Goal: Transaction & Acquisition: Register for event/course

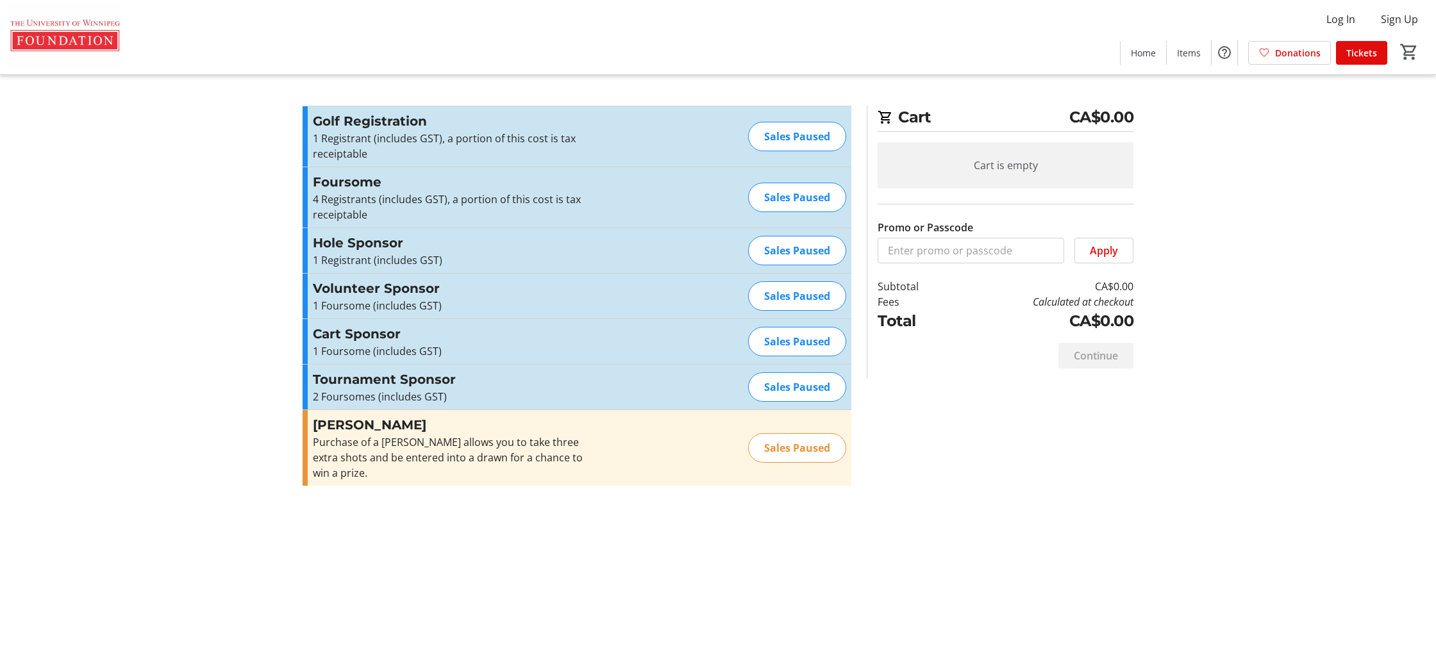
click at [412, 123] on h3 "Golf Registration" at bounding box center [453, 121] width 280 height 19
click at [803, 135] on div "Sales Paused" at bounding box center [797, 136] width 98 height 29
click at [799, 136] on div "Sales Paused" at bounding box center [797, 136] width 98 height 29
click at [801, 136] on div "Sales Paused" at bounding box center [797, 136] width 98 height 29
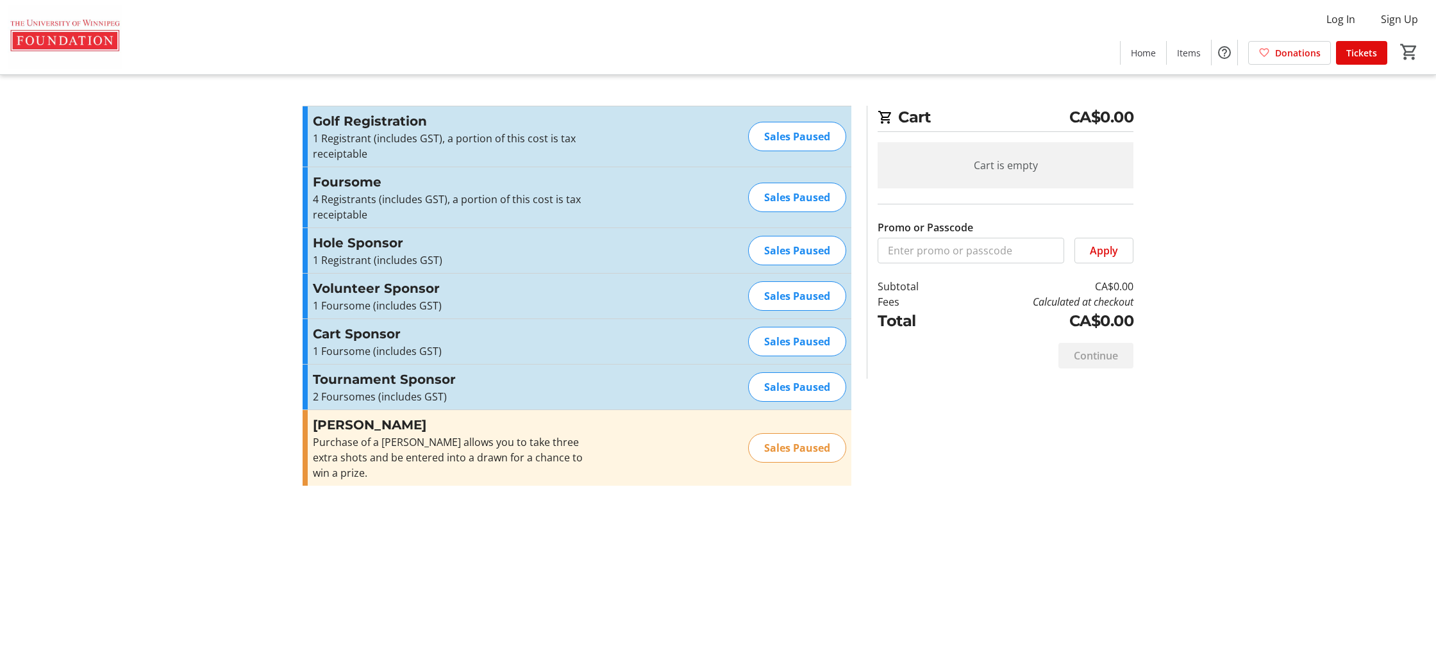
click at [610, 128] on div "Golf Registration 1 Registrant (includes GST), a portion of this cost is tax re…" at bounding box center [577, 136] width 549 height 60
click at [1348, 57] on span "Tickets" at bounding box center [1361, 52] width 31 height 13
click at [1376, 52] on span "Tickets" at bounding box center [1361, 52] width 31 height 13
click at [1368, 52] on span "Tickets" at bounding box center [1361, 52] width 31 height 13
click at [1365, 54] on span "Tickets" at bounding box center [1361, 52] width 31 height 13
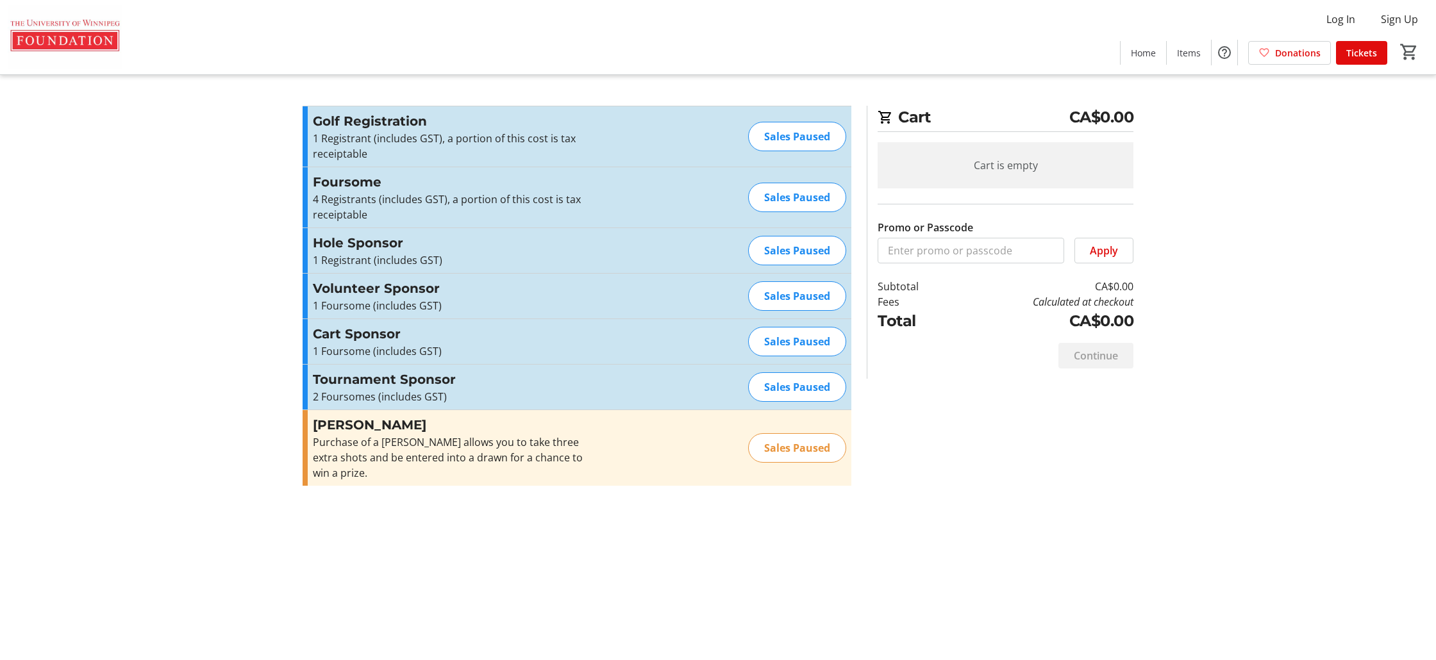
click at [785, 144] on div "Sales Paused" at bounding box center [797, 136] width 98 height 29
click at [757, 136] on div "Sales Paused" at bounding box center [797, 136] width 98 height 29
click at [778, 138] on div "Sales Paused" at bounding box center [797, 136] width 98 height 29
drag, startPoint x: 778, startPoint y: 138, endPoint x: 887, endPoint y: 137, distance: 109.0
click at [779, 138] on div "Sales Paused" at bounding box center [797, 136] width 98 height 29
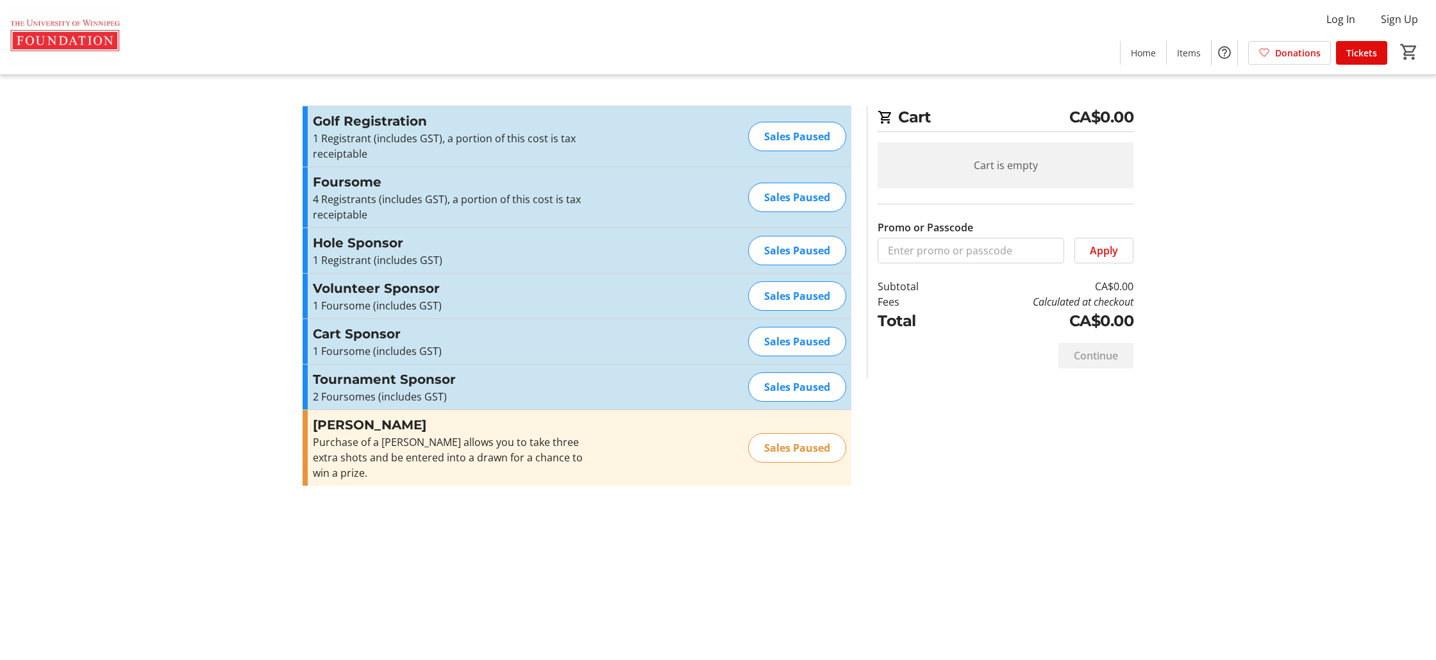
click at [1023, 156] on div "Cart is empty" at bounding box center [1006, 165] width 256 height 46
drag, startPoint x: 871, startPoint y: 122, endPoint x: 853, endPoint y: 129, distance: 18.7
click at [876, 121] on div "Cart CA$0.00 Cart is empty Promo or Passcode Apply Subtotal CA$0.00 Fees Calcul…" at bounding box center [1000, 242] width 267 height 273
click at [801, 131] on div "Sales Paused" at bounding box center [797, 136] width 98 height 29
drag, startPoint x: 794, startPoint y: 138, endPoint x: 807, endPoint y: 140, distance: 13.6
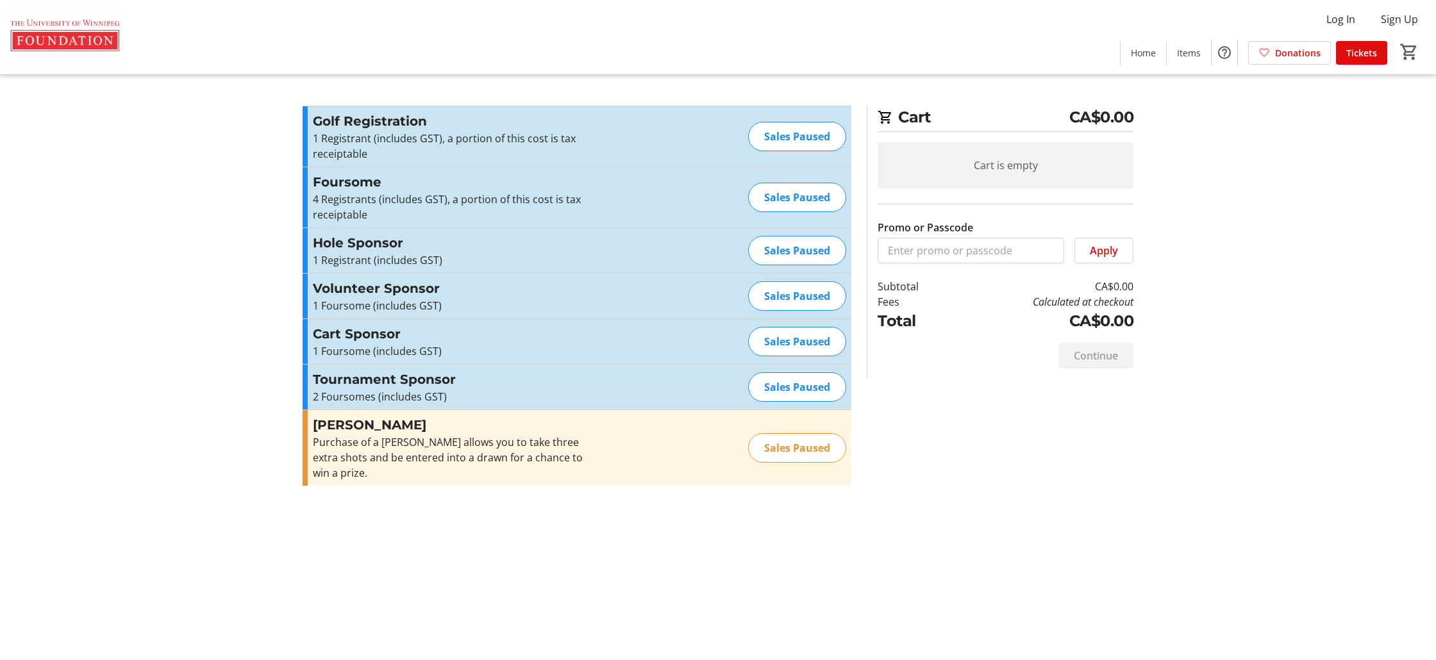
click at [794, 138] on div "Sales Paused" at bounding box center [797, 136] width 98 height 29
click at [805, 143] on div "Sales Paused" at bounding box center [797, 136] width 98 height 29
click at [766, 131] on div "Sales Paused" at bounding box center [797, 136] width 98 height 29
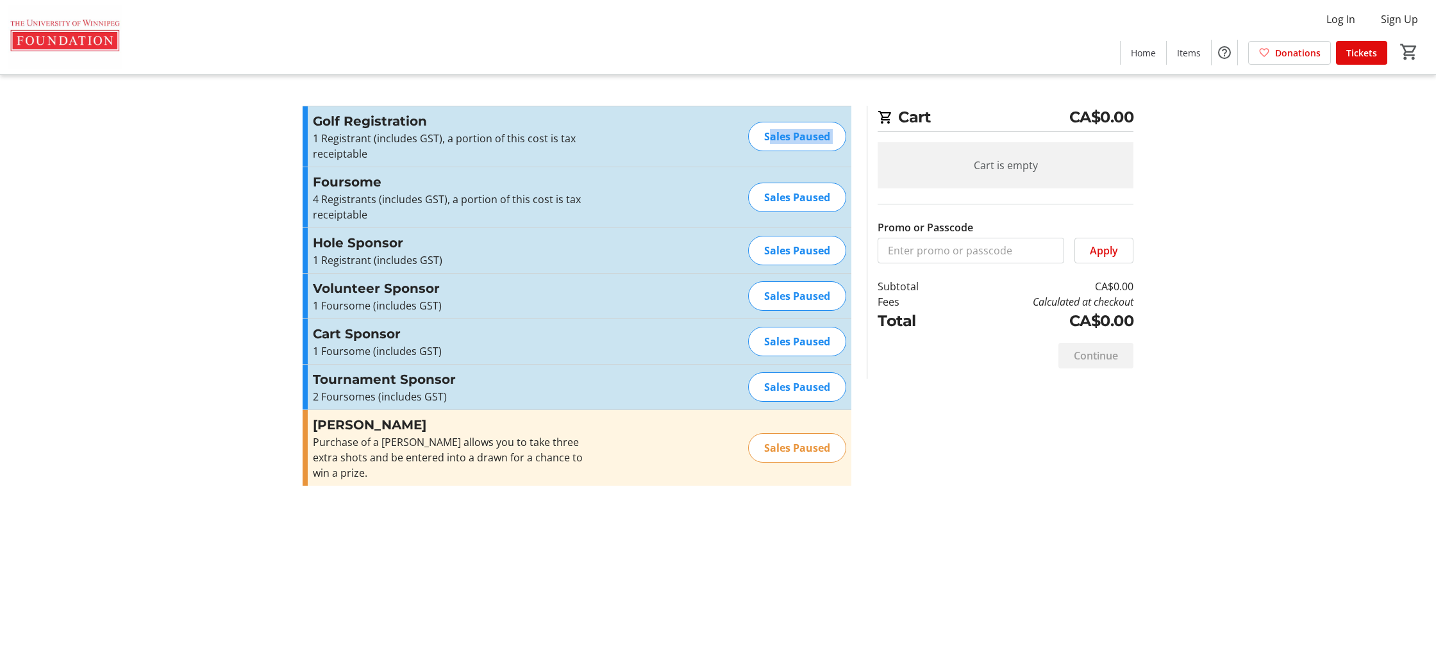
click at [766, 131] on div "Sales Paused" at bounding box center [797, 136] width 98 height 29
click at [828, 146] on div "Sales Paused" at bounding box center [797, 136] width 98 height 29
click at [801, 131] on div "Sales Paused" at bounding box center [797, 136] width 98 height 29
